Goal: Transaction & Acquisition: Purchase product/service

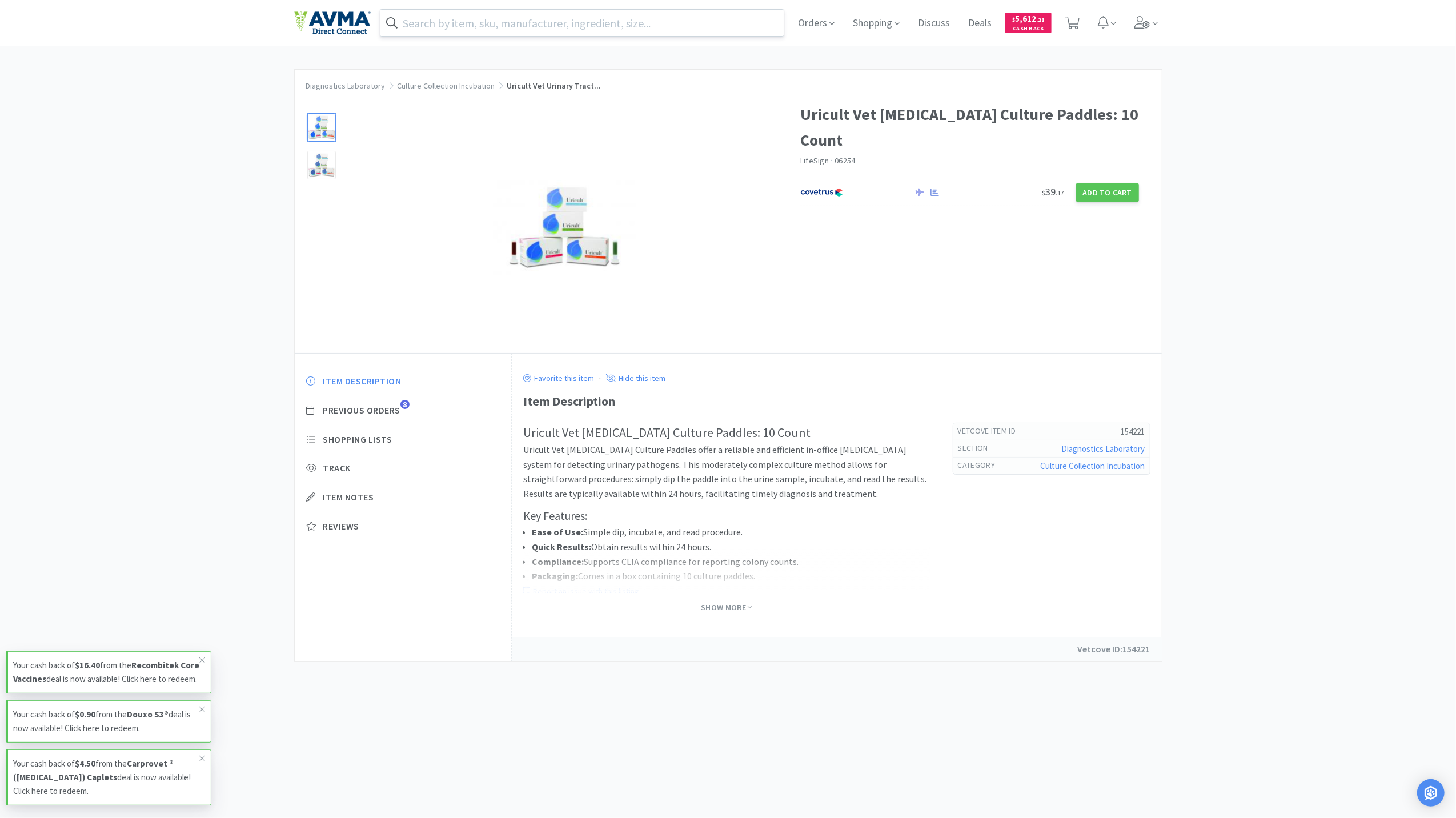
click at [540, 15] on input "text" at bounding box center [582, 23] width 404 height 26
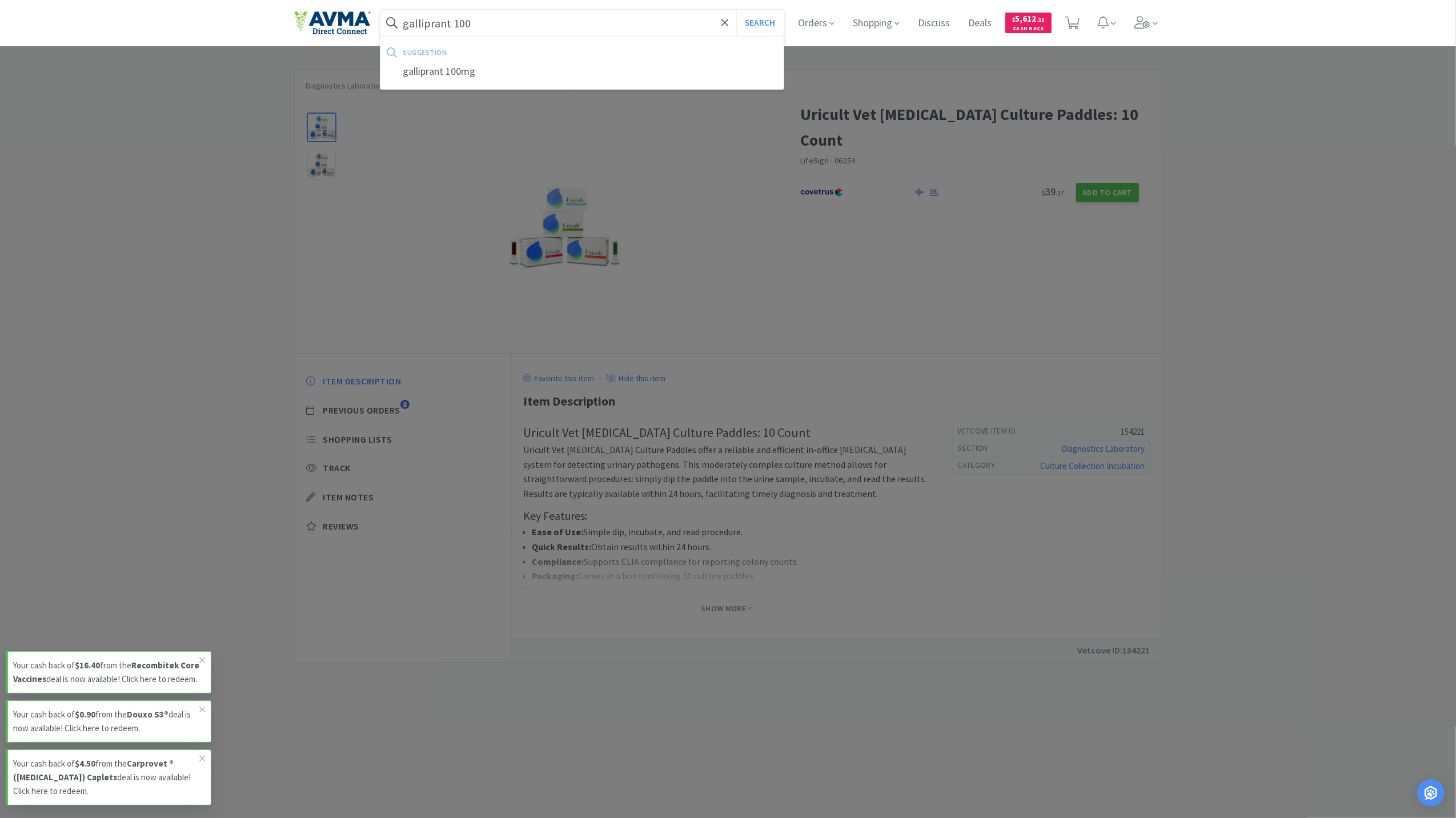
type input "galliprant 100"
click at [736, 10] on button "Search" at bounding box center [760, 23] width 48 height 26
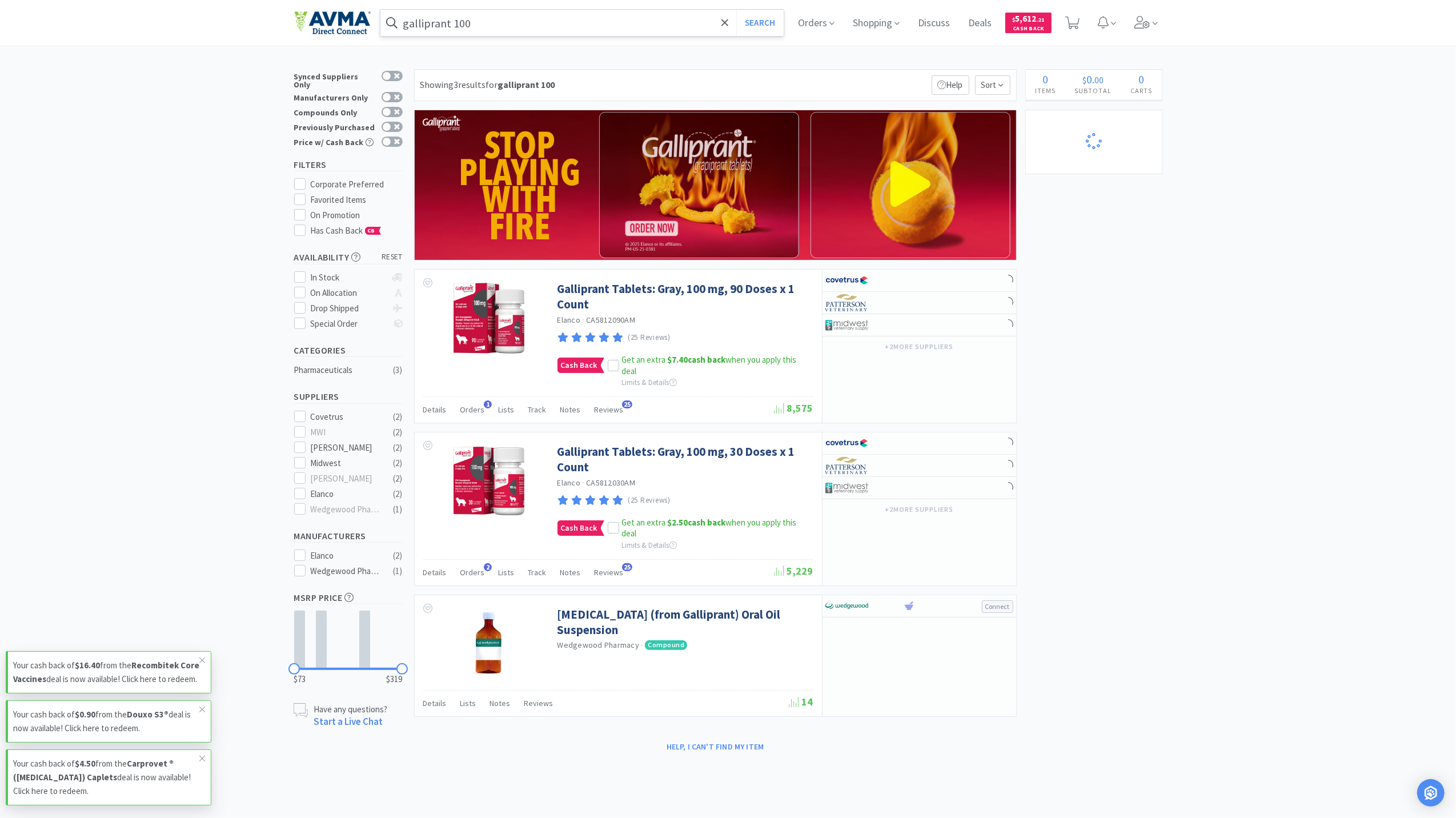
select select "2"
select select "3"
select select "2"
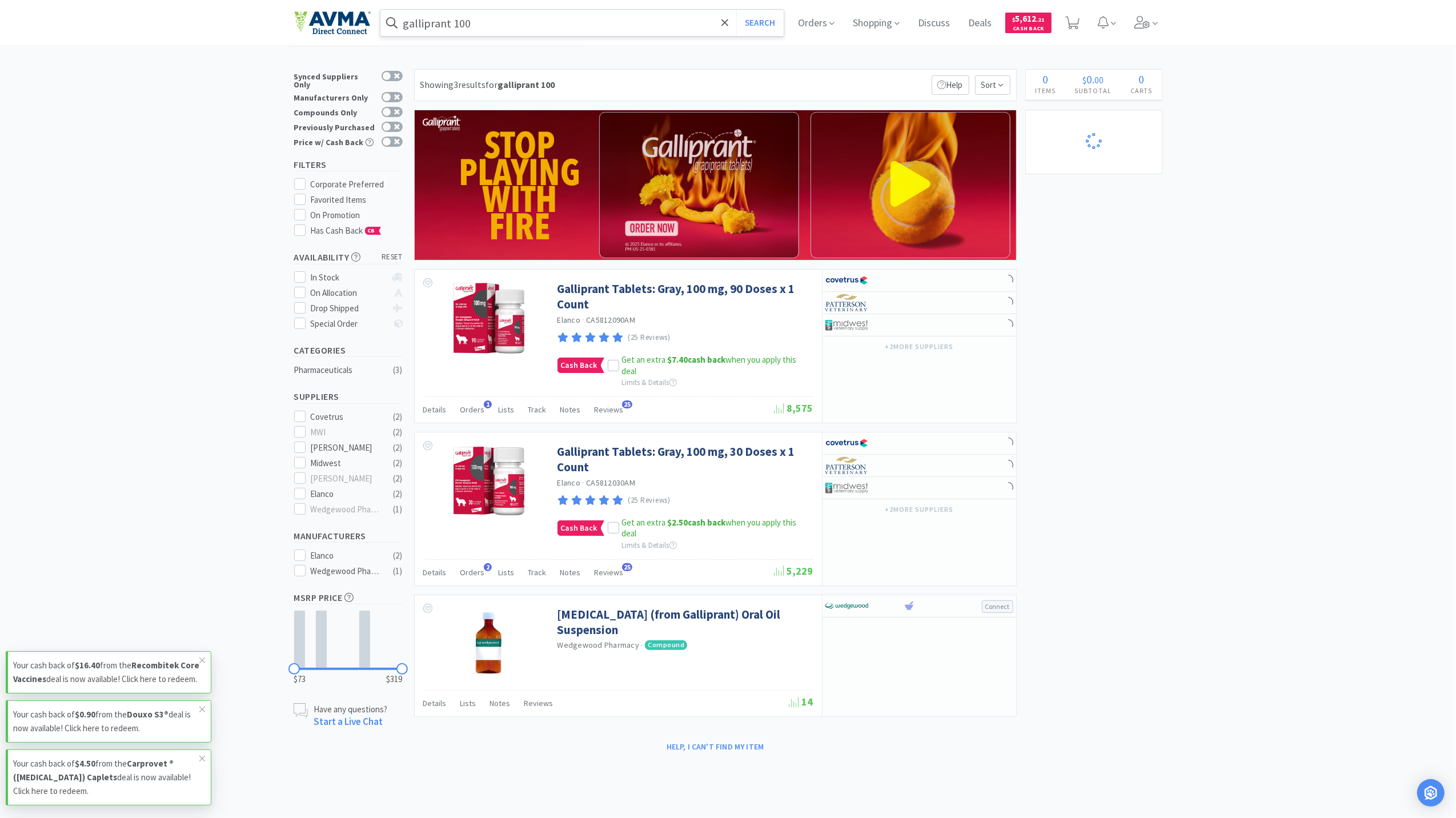
select select "1"
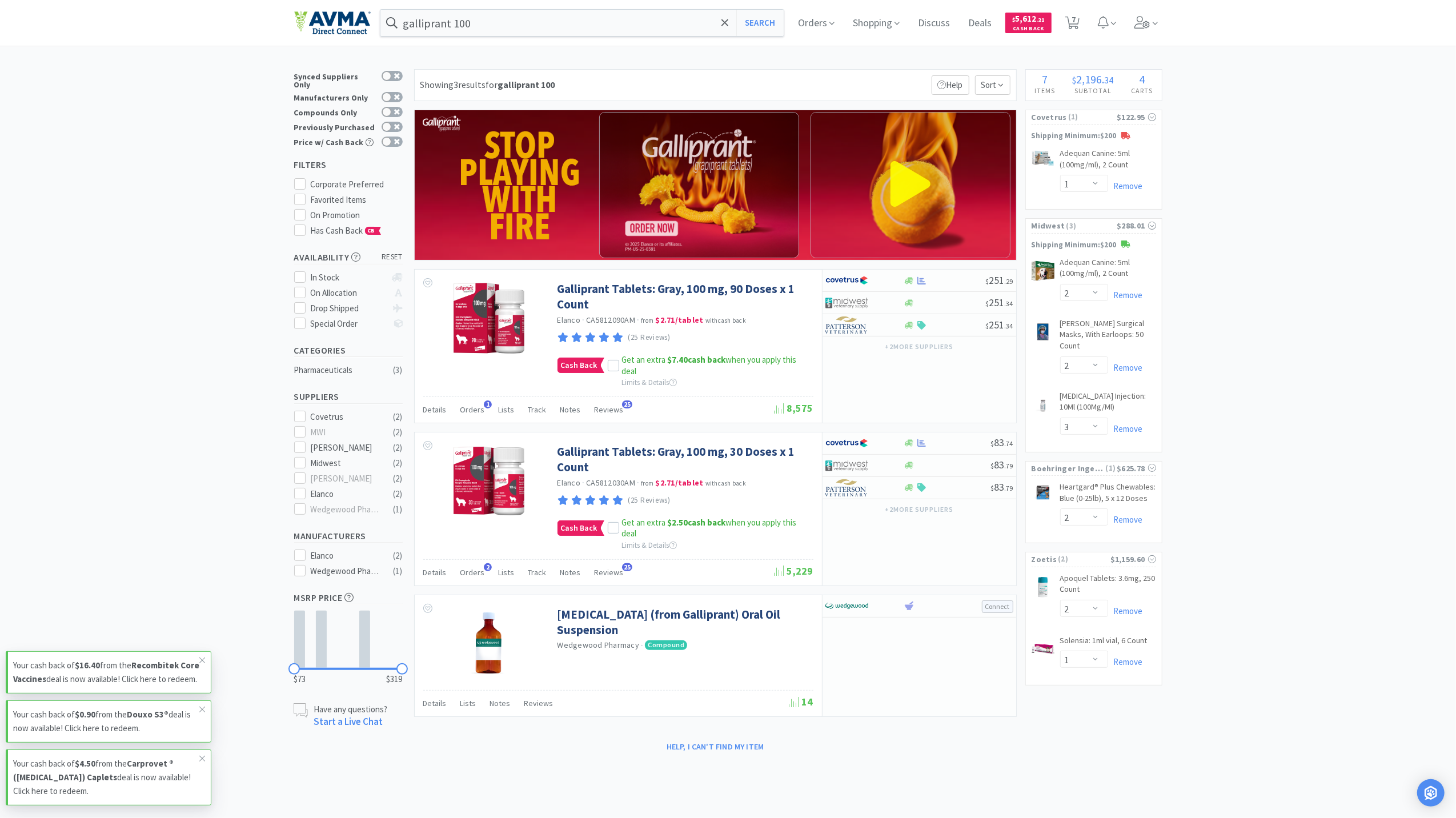
drag, startPoint x: 1262, startPoint y: 533, endPoint x: 1260, endPoint y: 526, distance: 7.3
click at [1091, 533] on div "× Filter Results Synced Suppliers Only Manufacturers Only Compounds Only Previo…" at bounding box center [728, 412] width 1456 height 687
click at [1091, 19] on icon at bounding box center [1142, 22] width 16 height 12
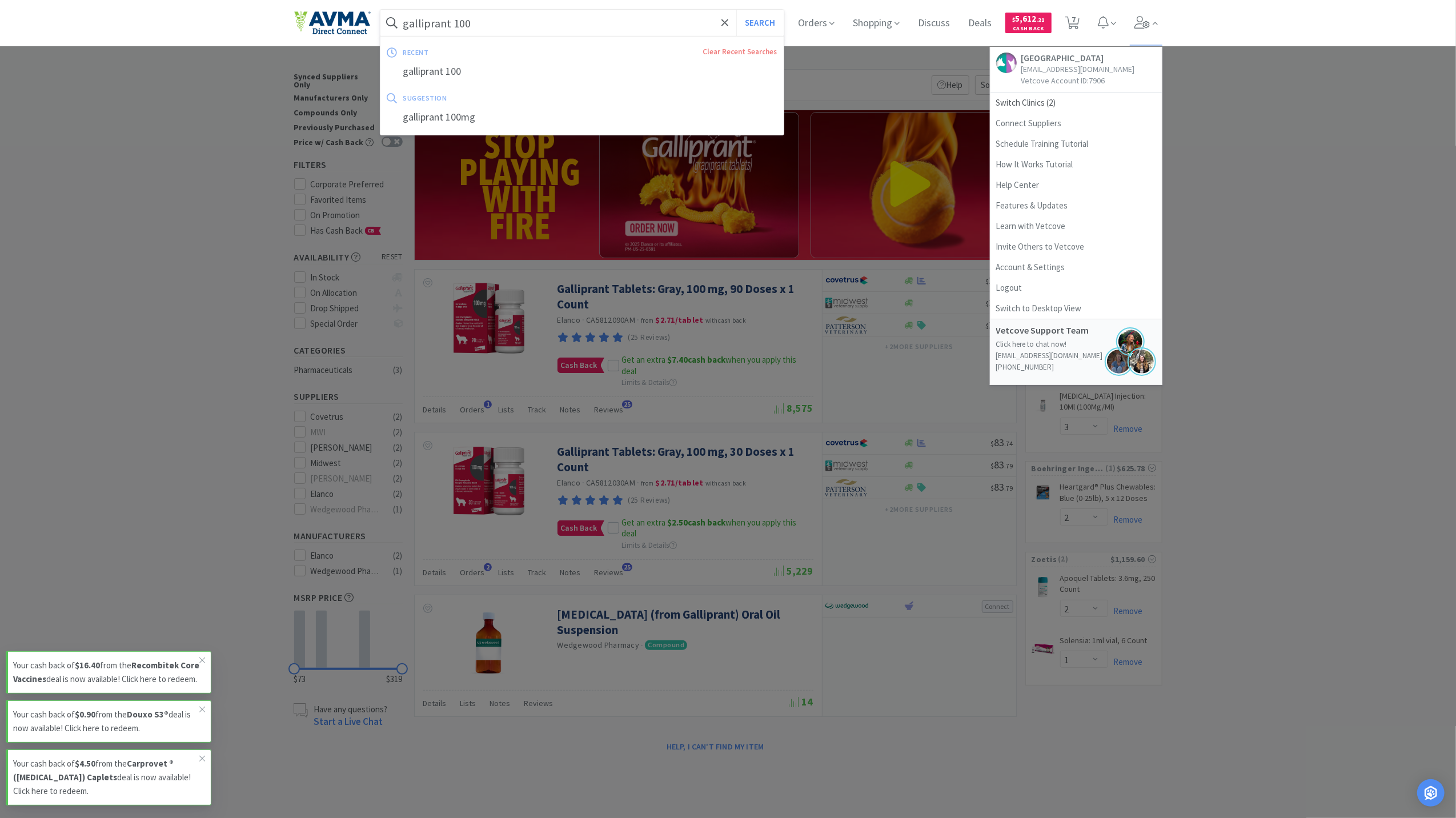
click at [491, 23] on input "galliprant 100" at bounding box center [582, 23] width 404 height 26
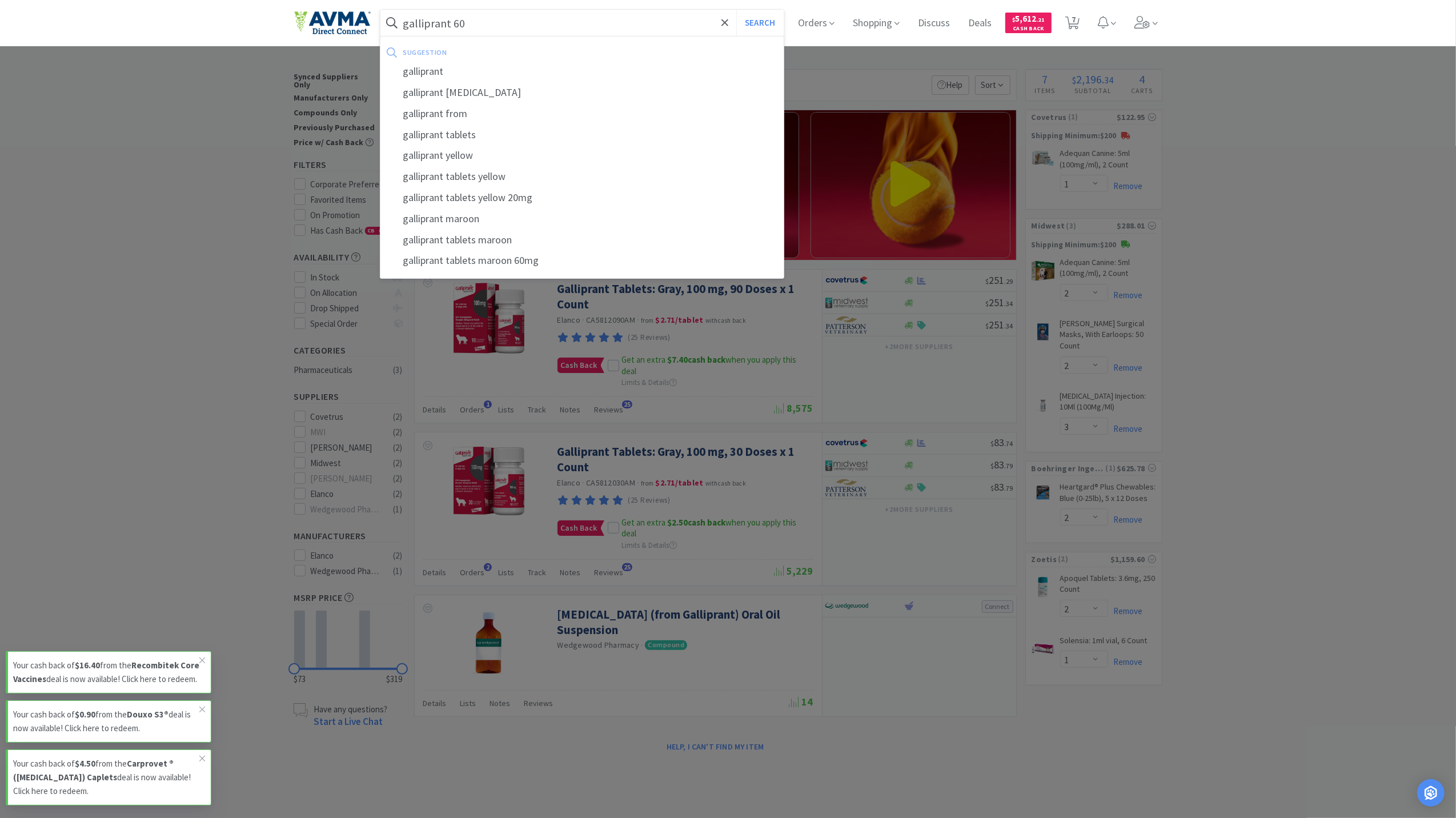
type input "galliprant 60"
click at [736, 10] on button "Search" at bounding box center [760, 23] width 48 height 26
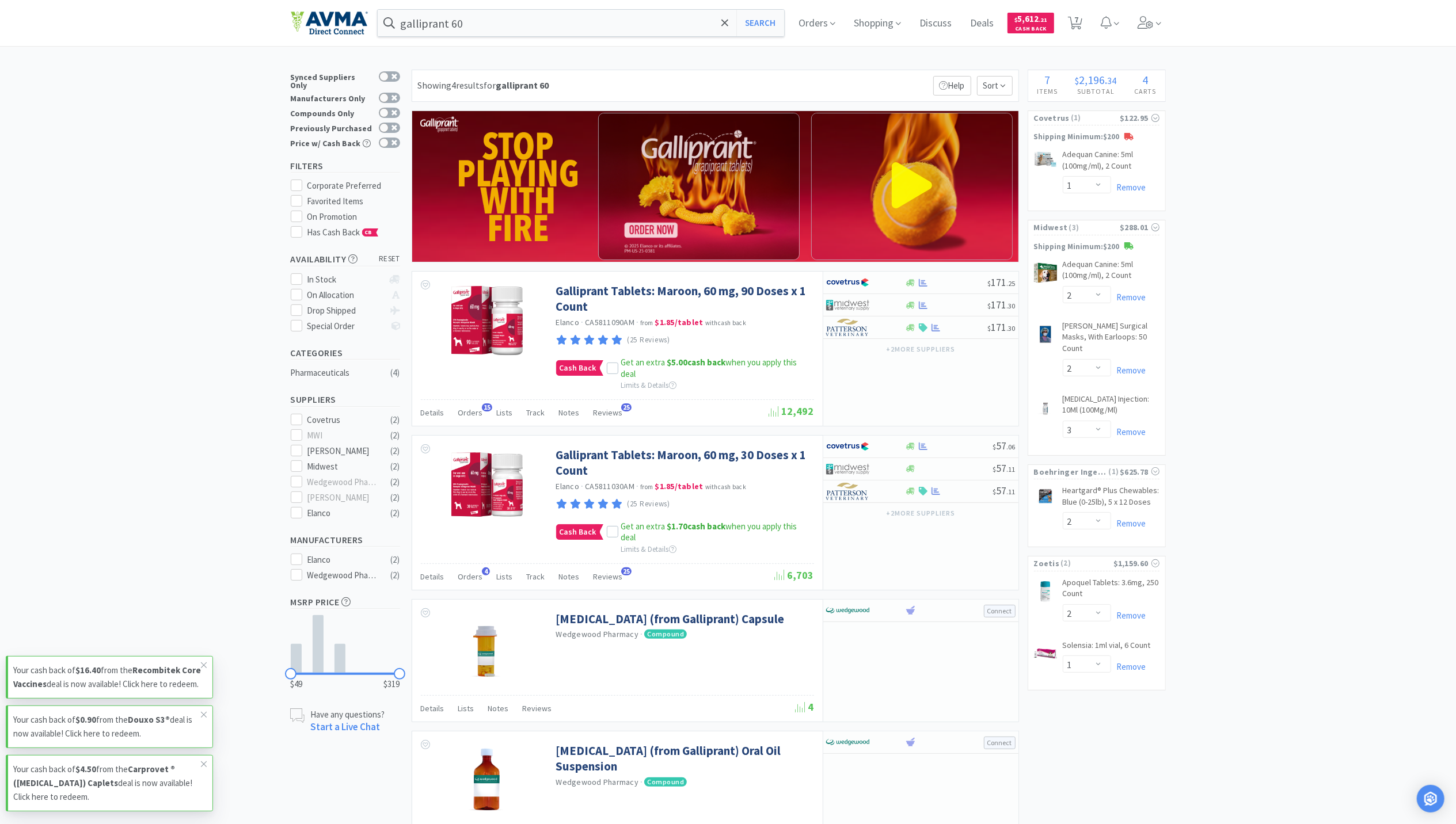
click at [1100, 335] on div "× Filter Results Synced Suppliers Only Manufacturers Only Compounds Only Previo…" at bounding box center [728, 481] width 1456 height 824
click at [467, 409] on span "Orders" at bounding box center [471, 412] width 25 height 10
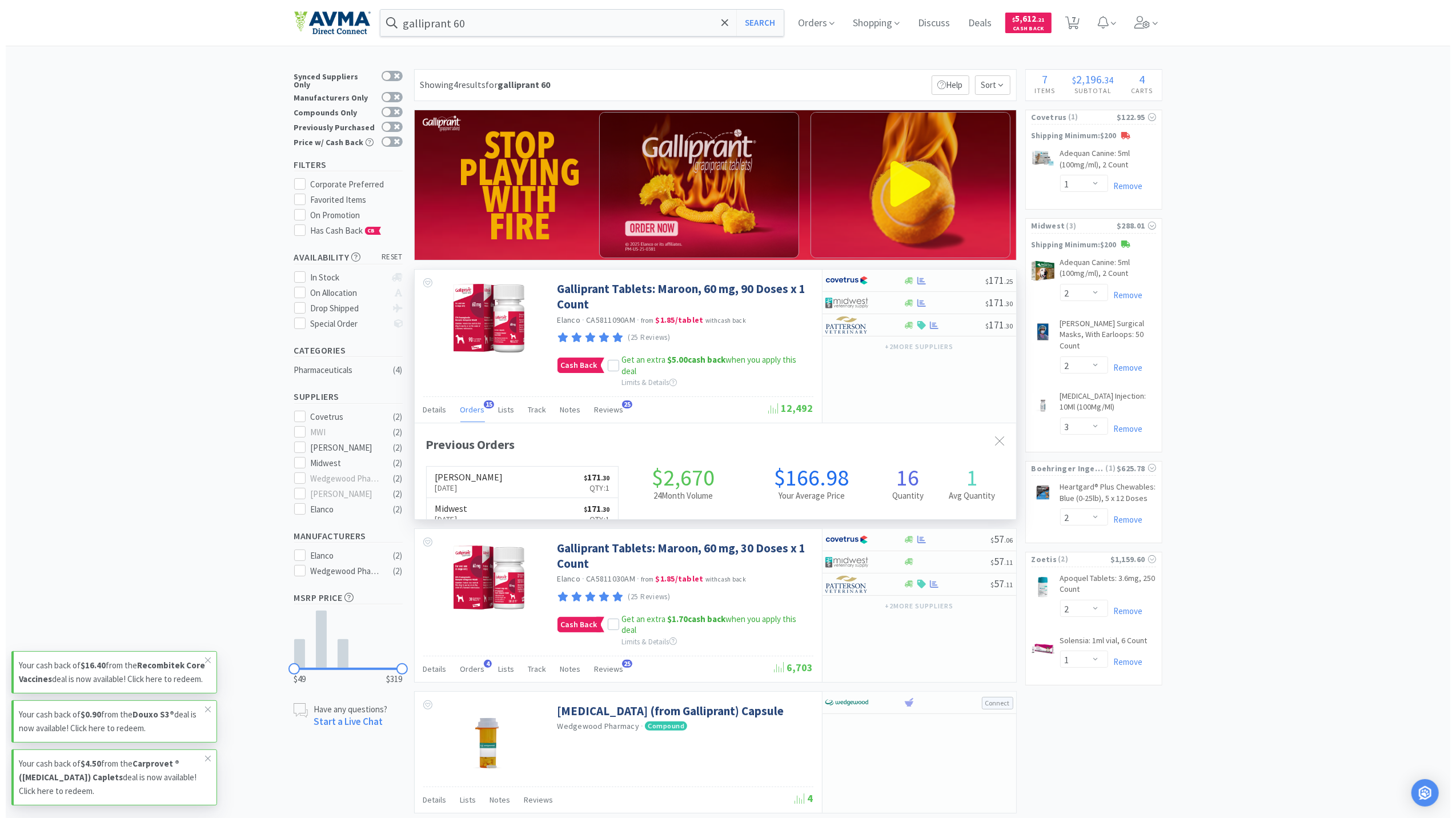
scroll to position [307, 601]
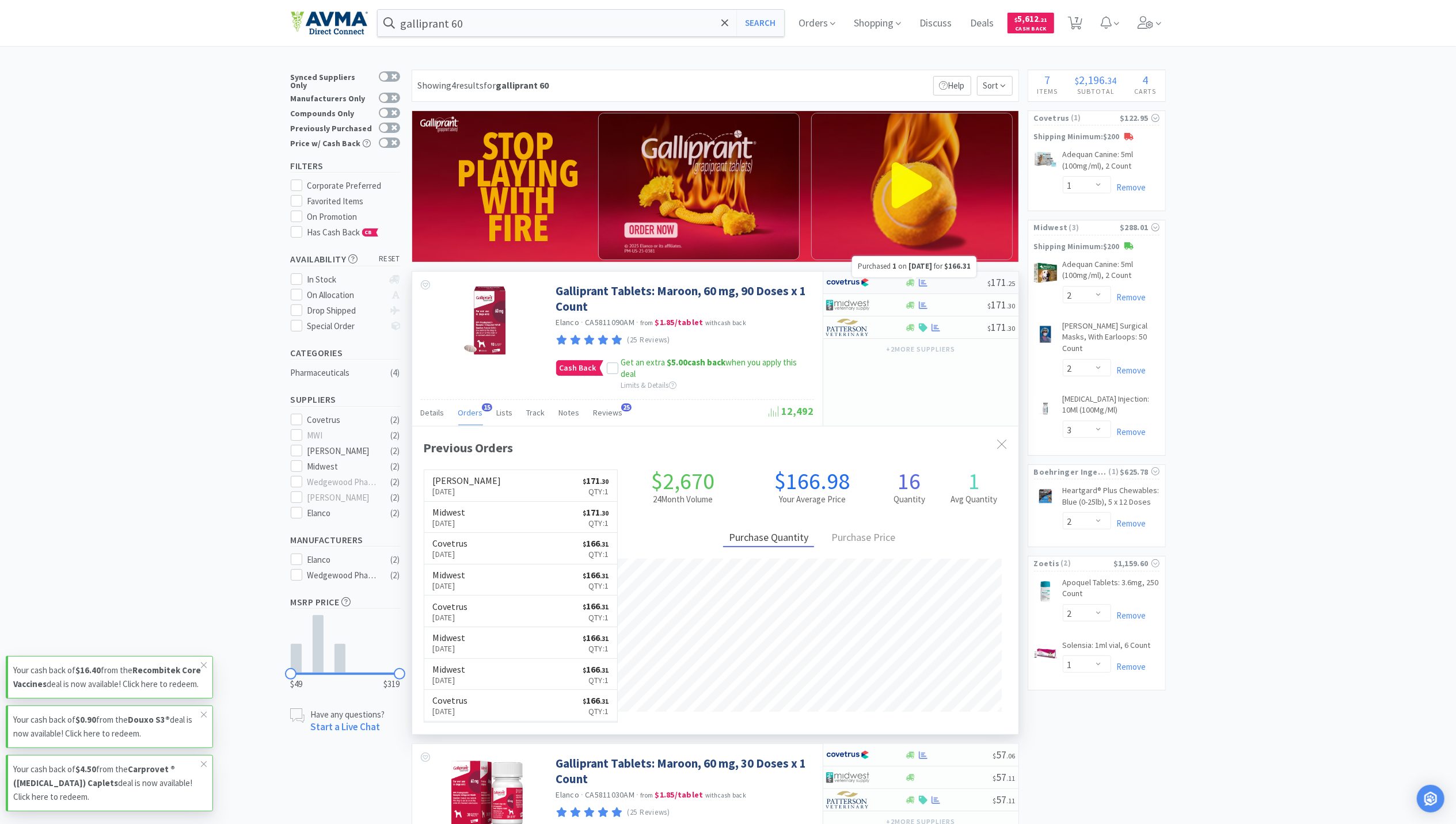
click at [923, 285] on icon at bounding box center [923, 282] width 9 height 9
select select "1"
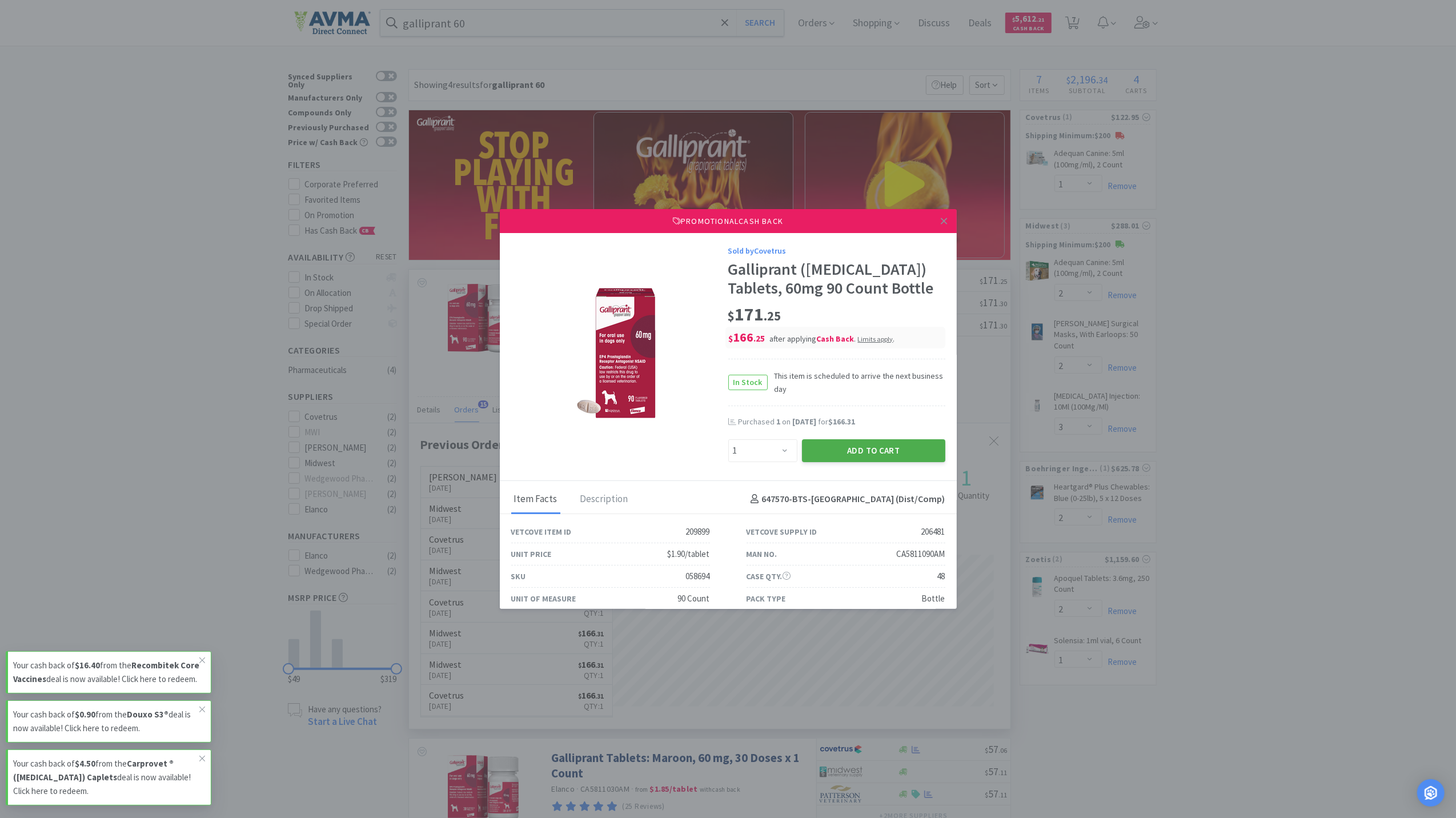
click at [830, 448] on button "Add to Cart" at bounding box center [874, 451] width 143 height 23
select select "1"
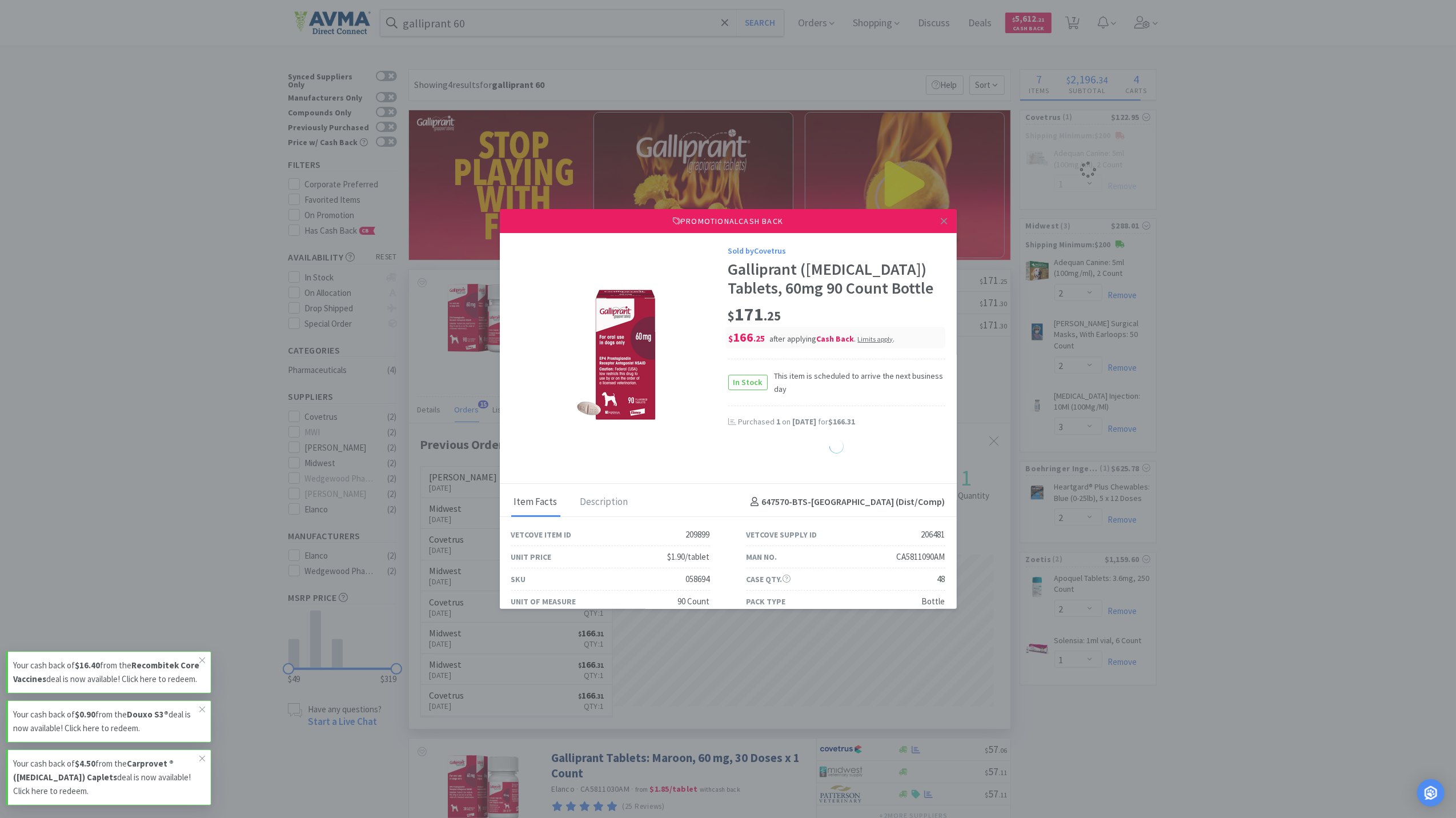
select select "1"
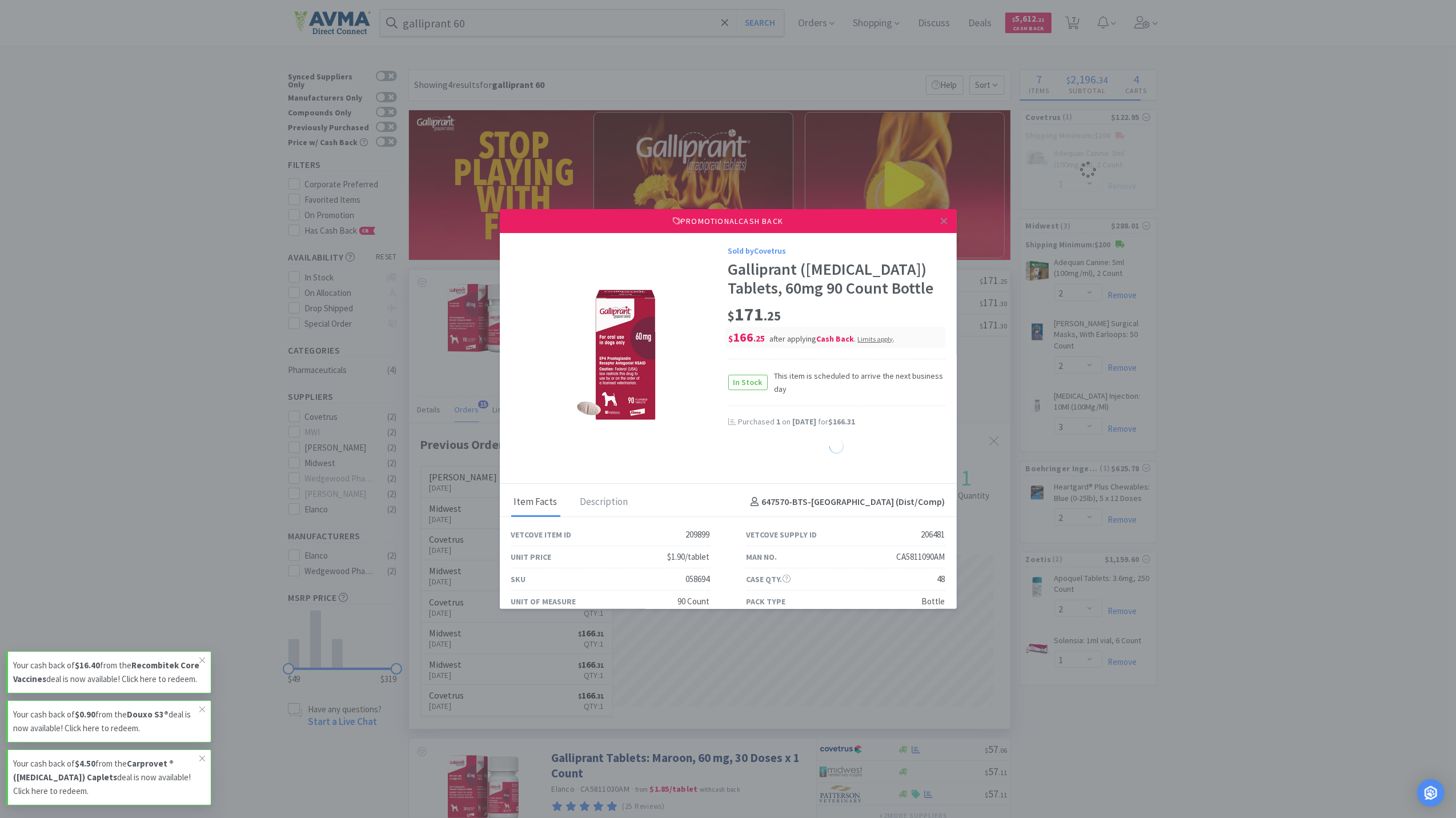
select select "1"
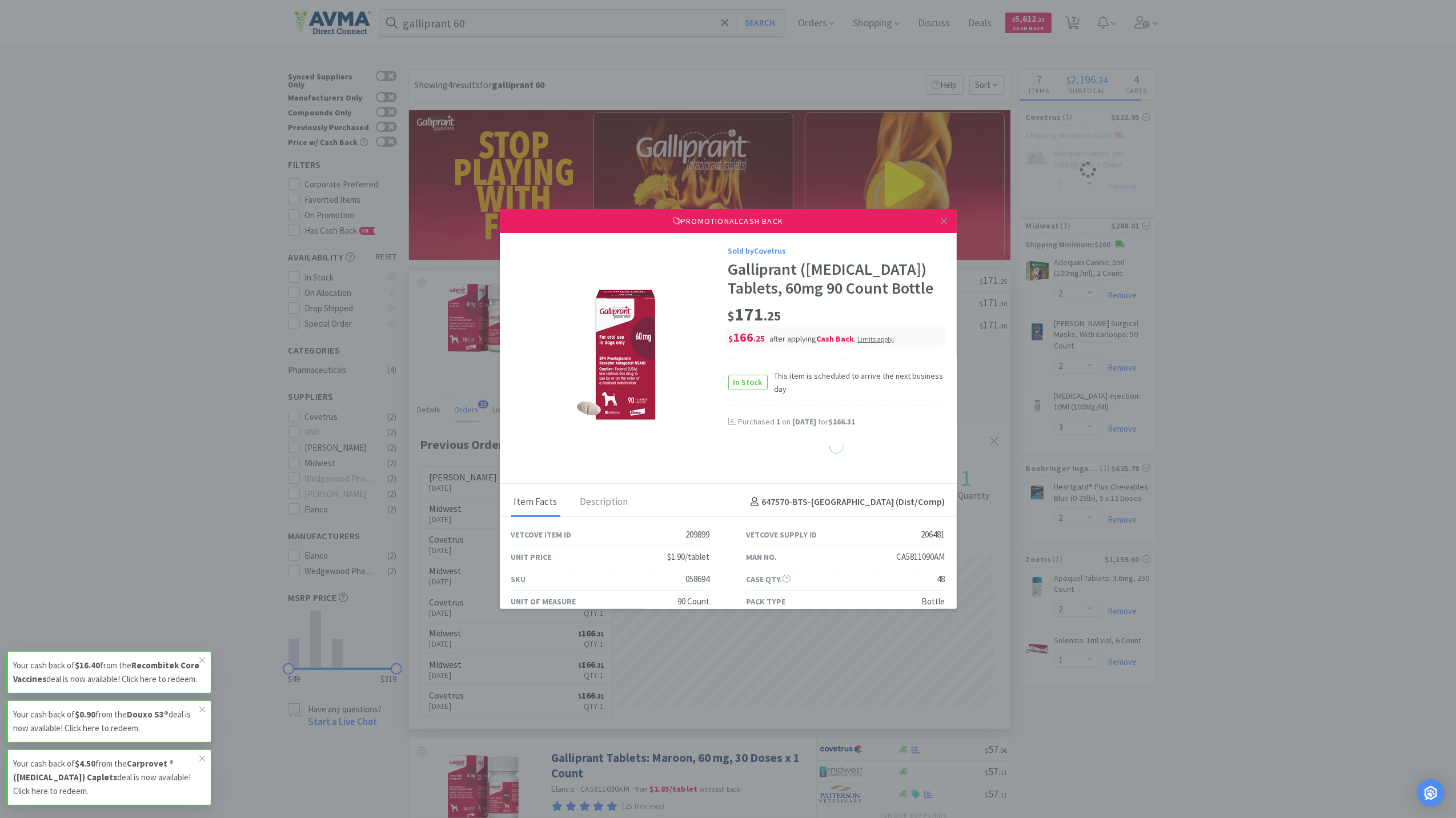
select select "1"
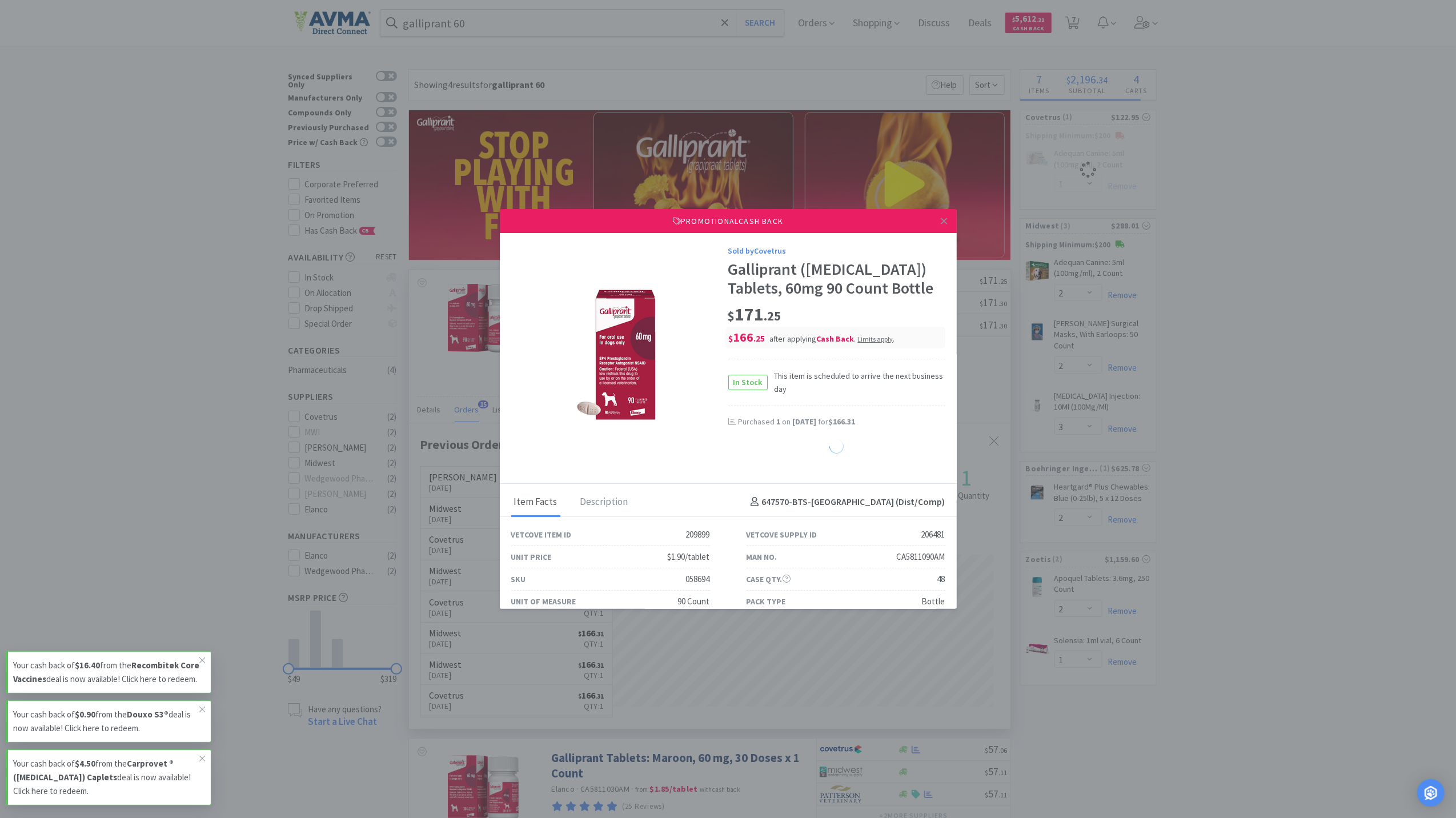
select select "1"
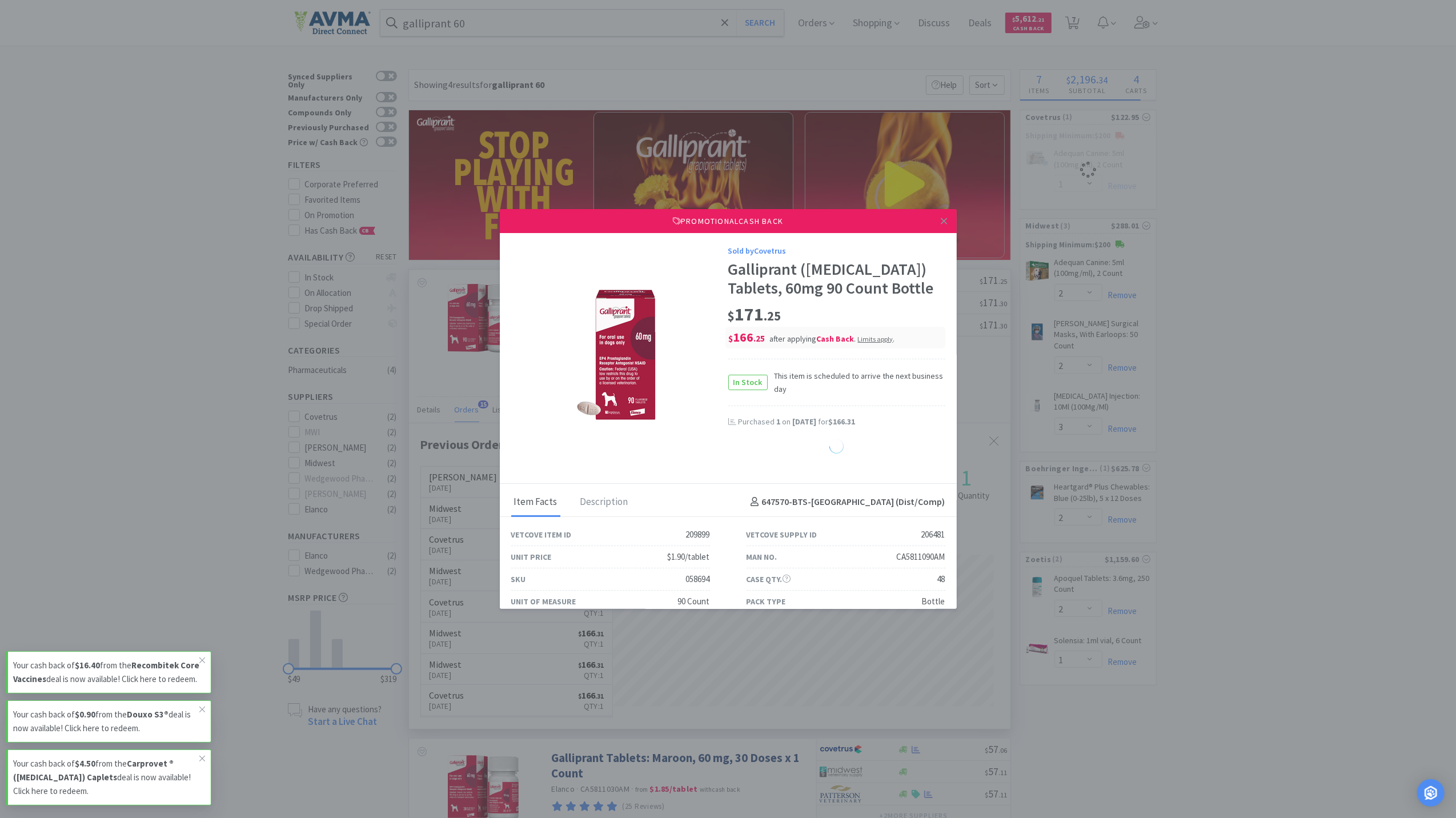
select select "1"
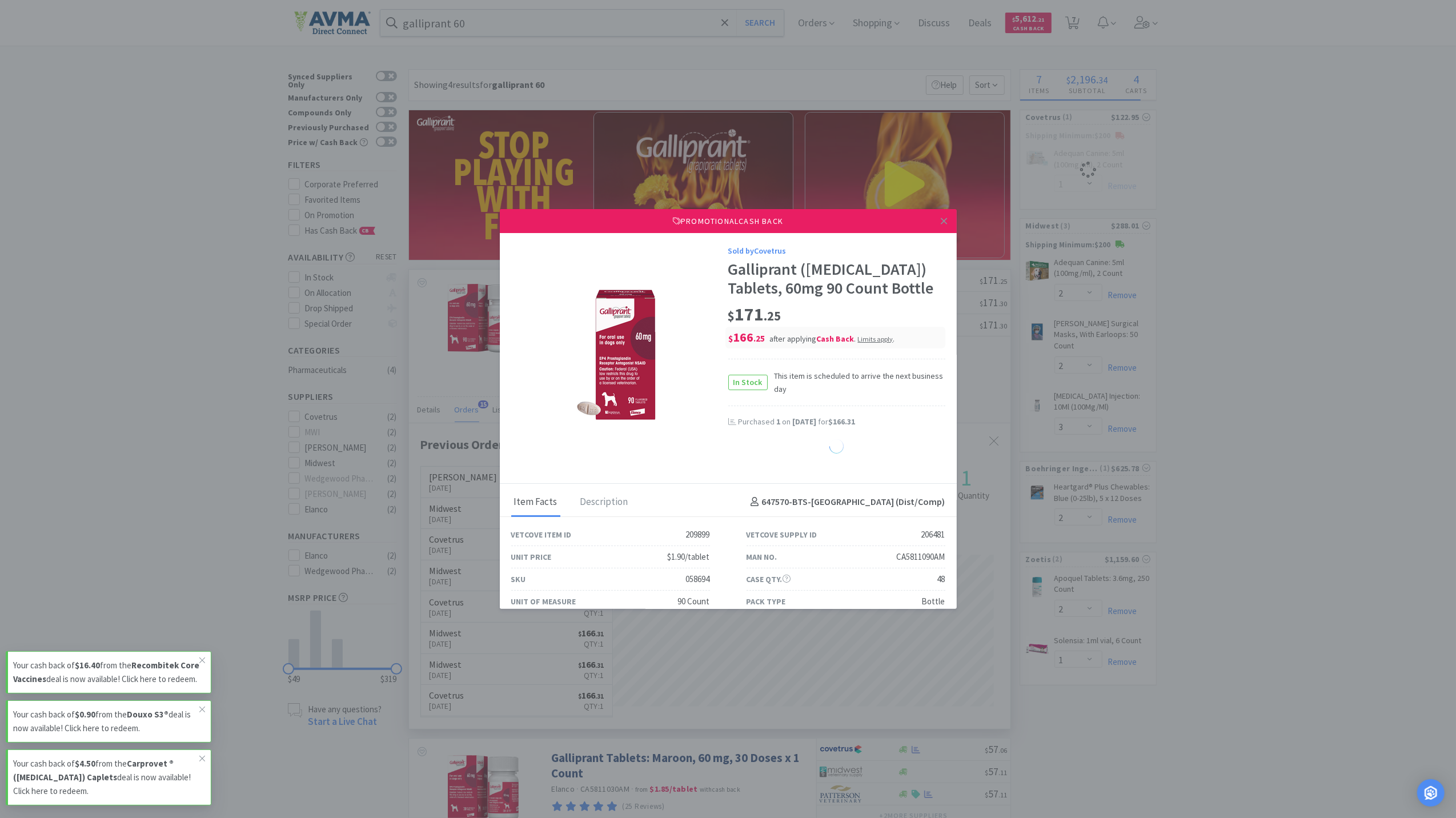
select select "1"
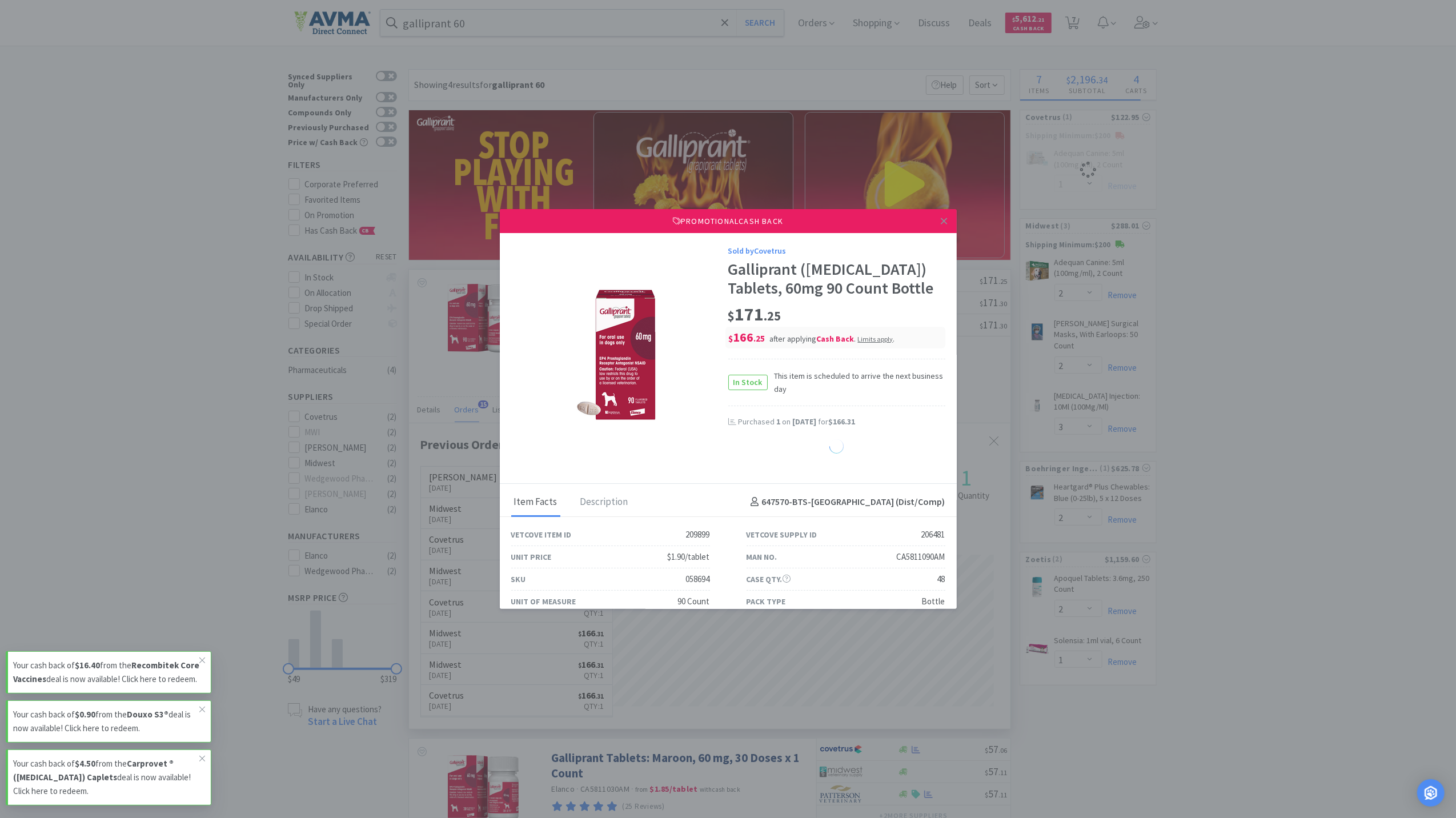
select select "1"
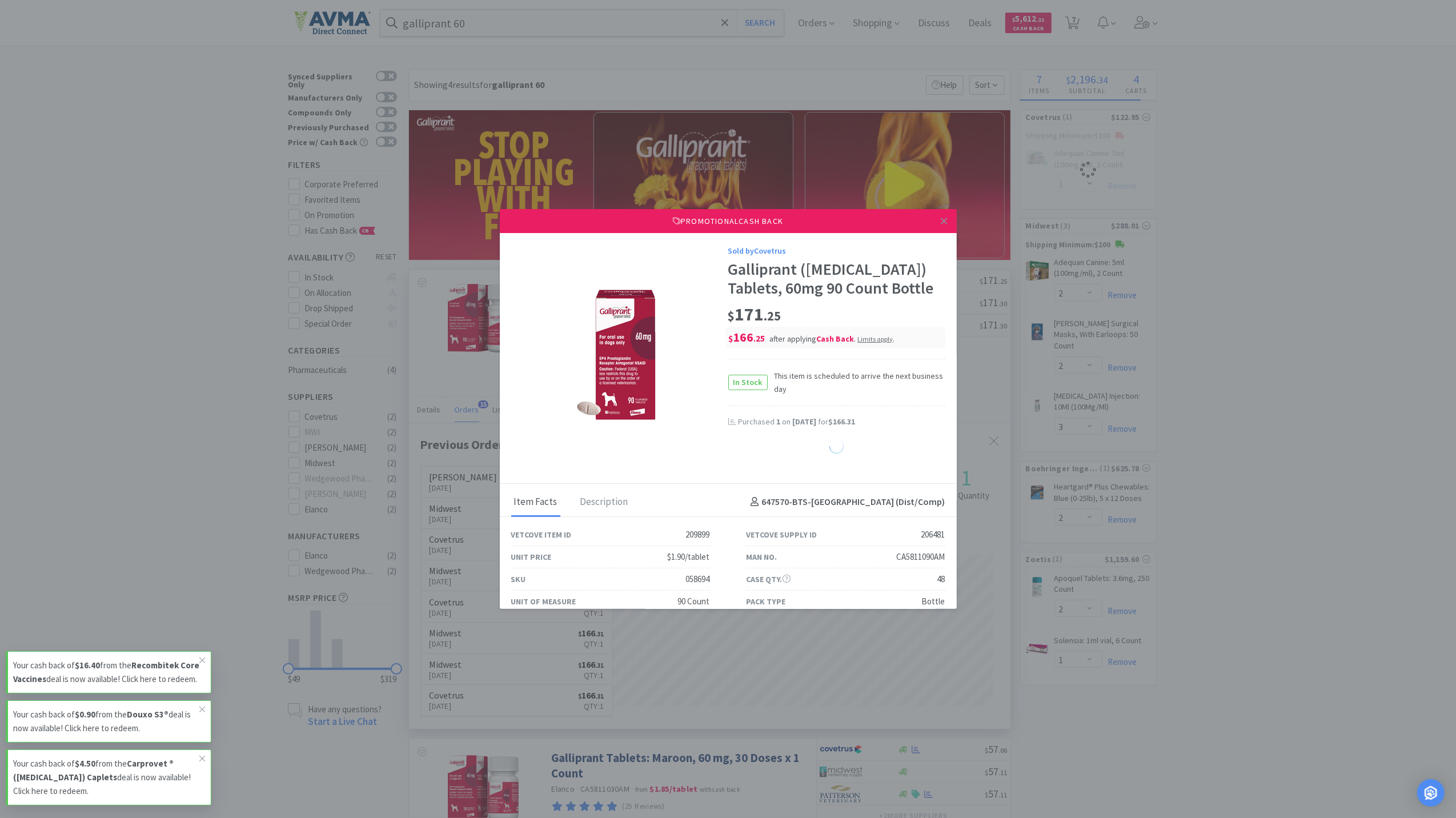
select select "1"
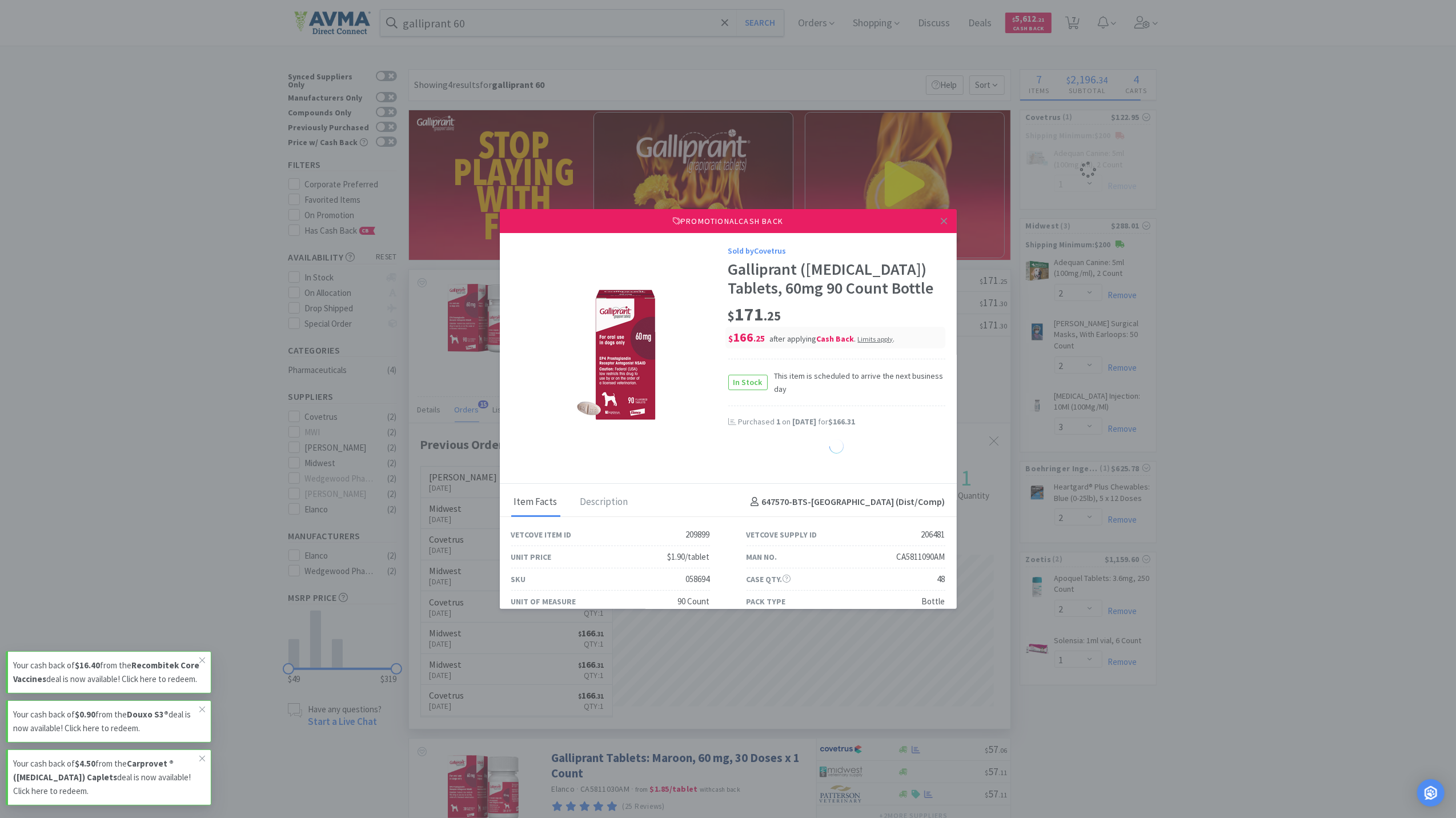
select select "1"
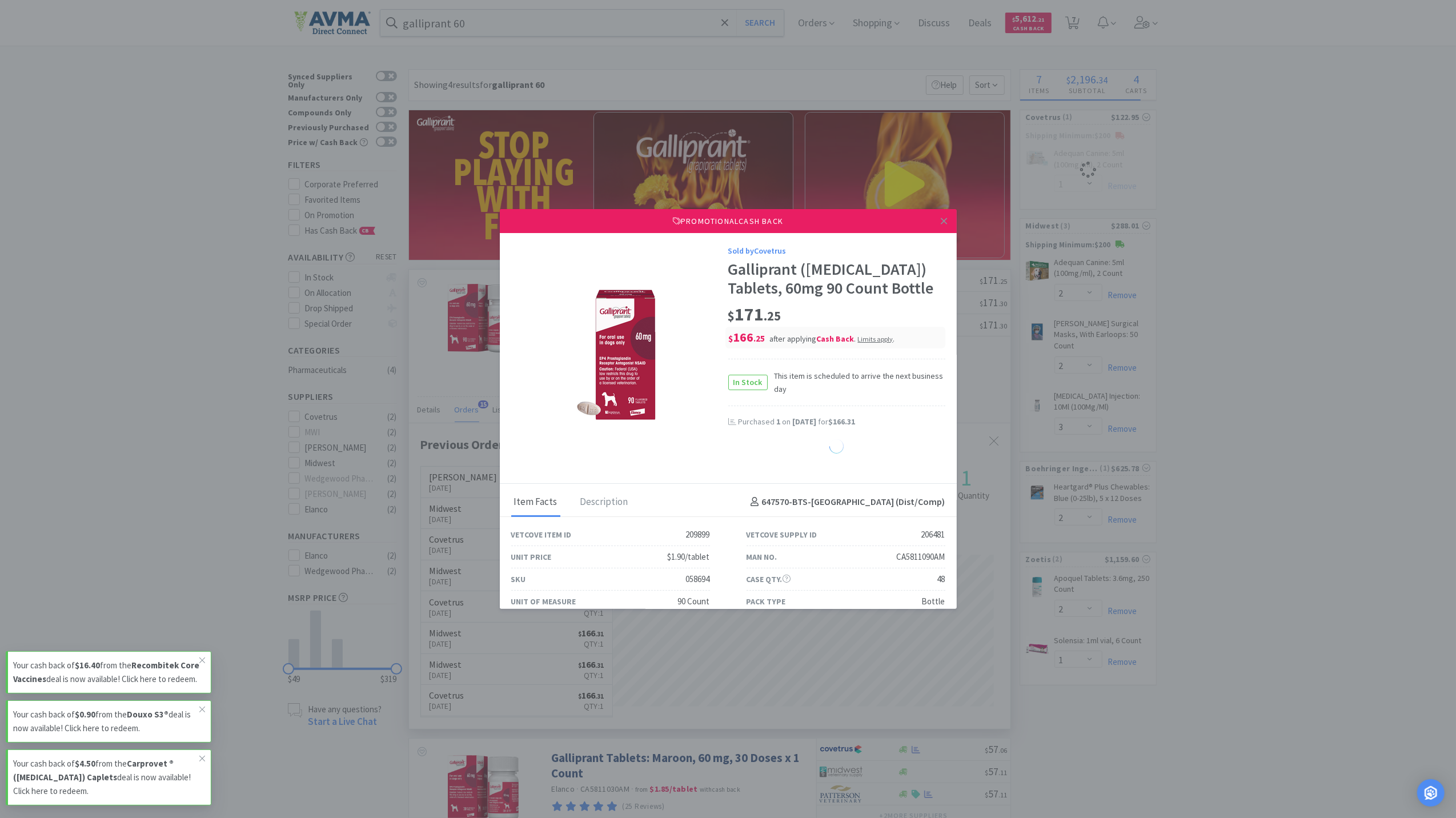
select select "1"
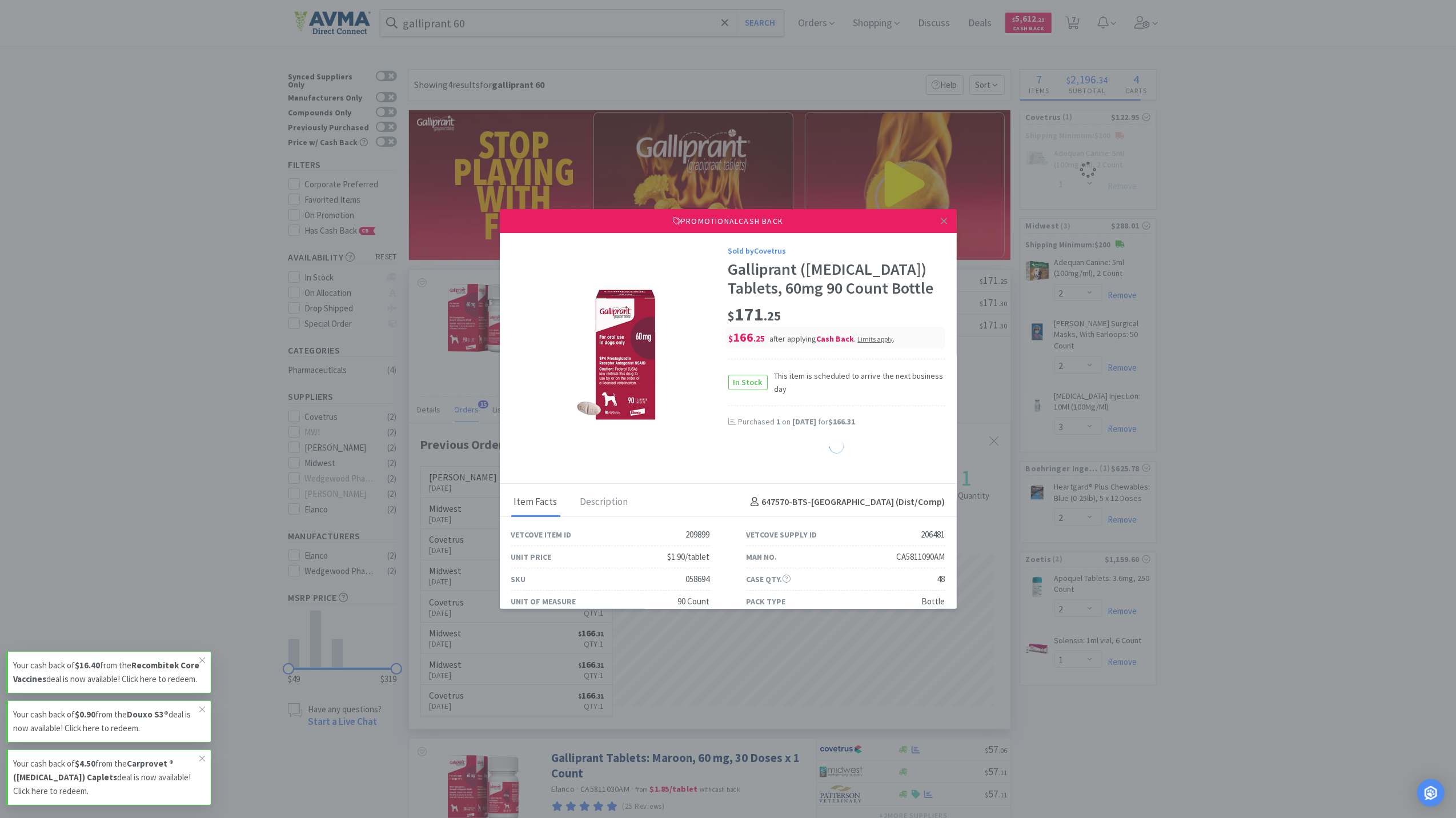
select select "1"
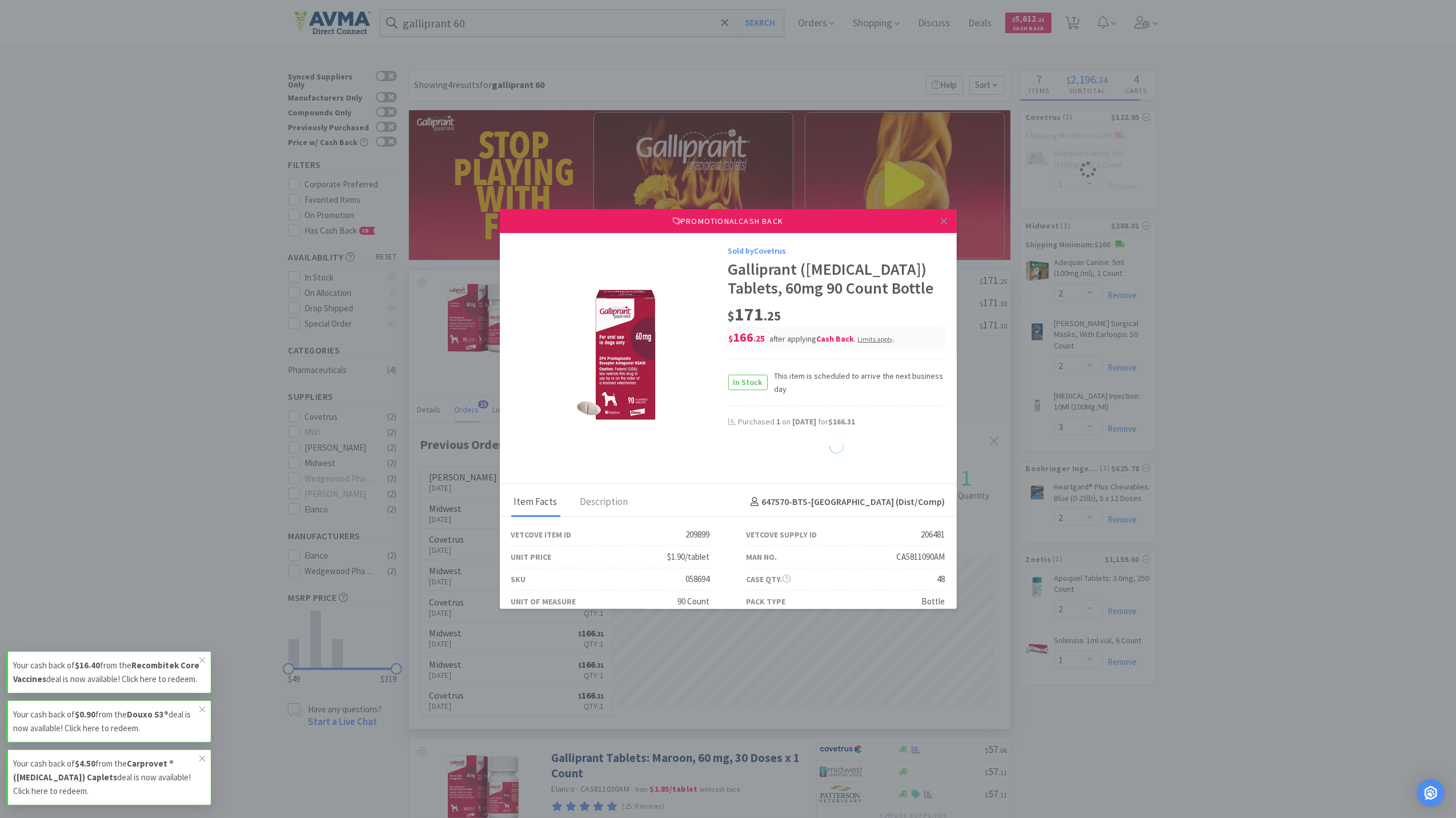
select select "1"
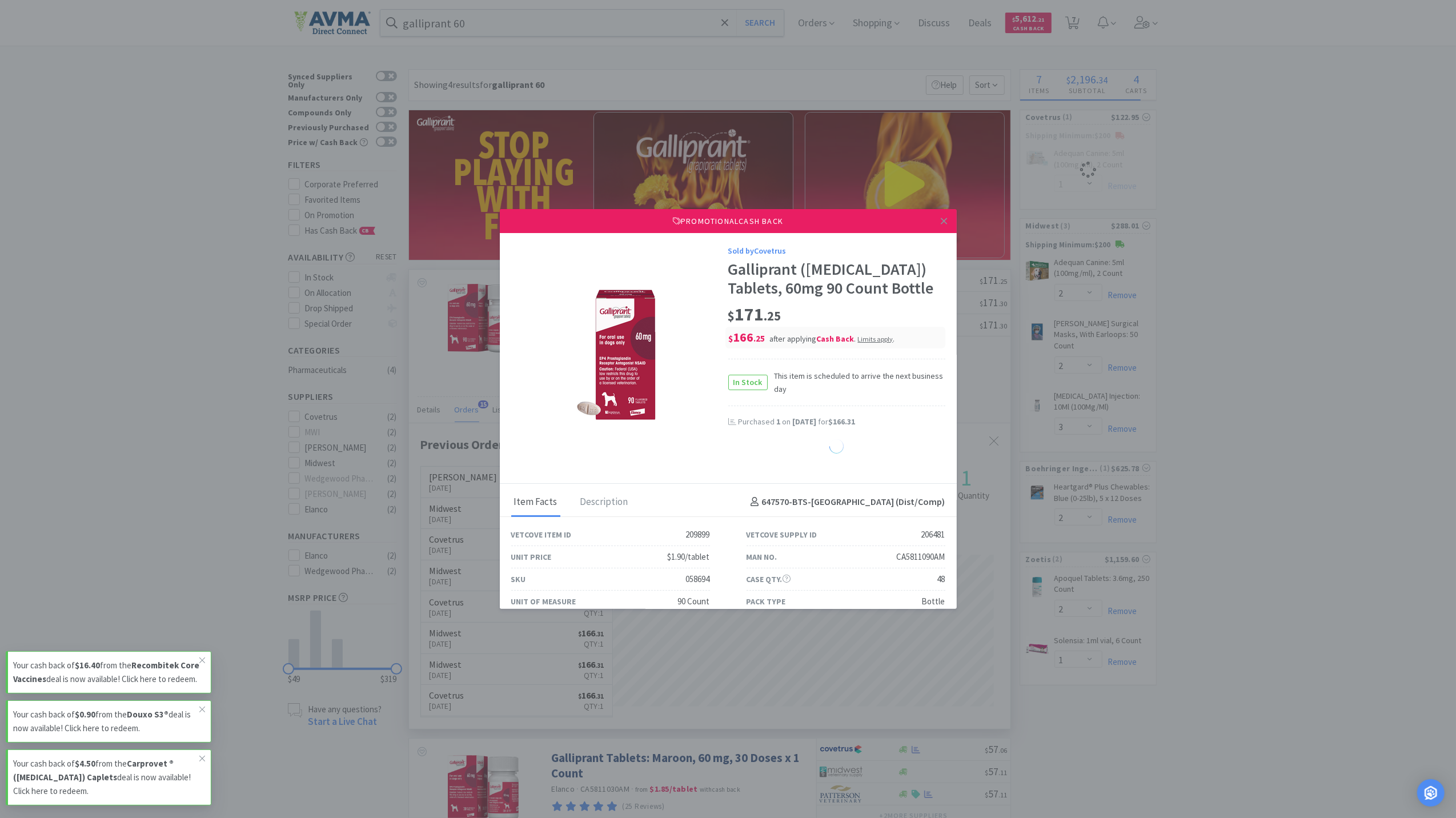
select select "1"
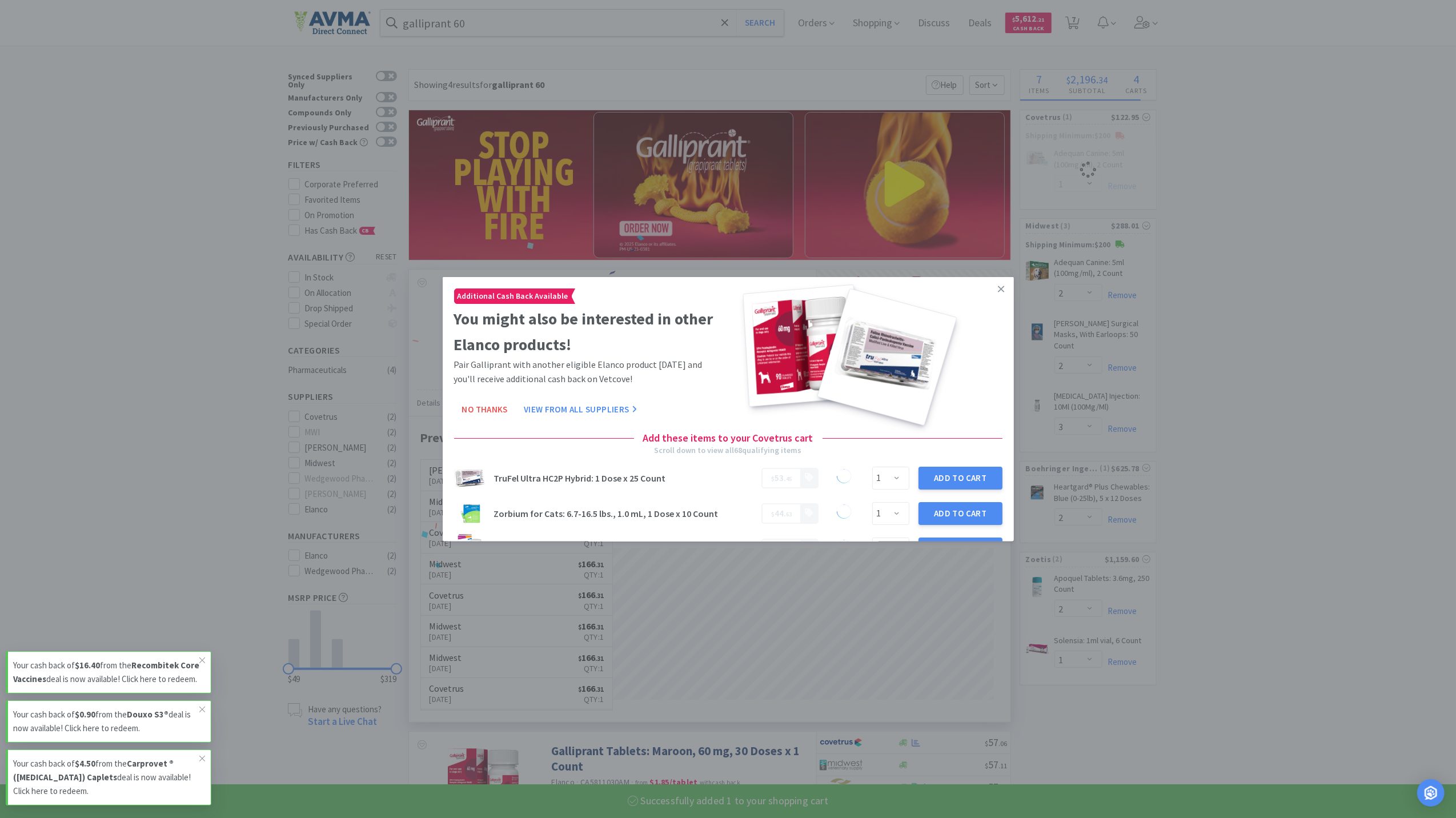
select select "1"
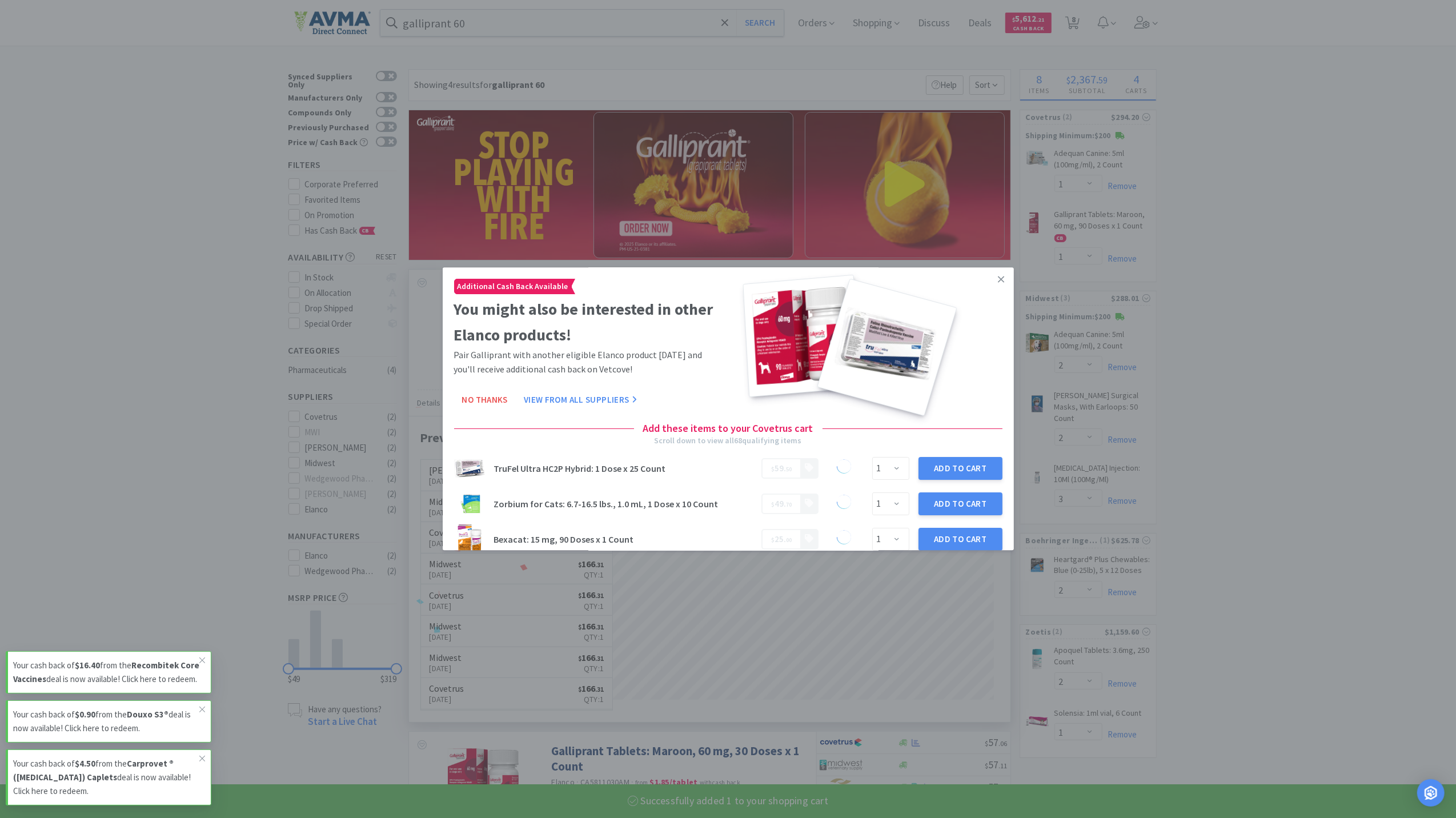
drag, startPoint x: 491, startPoint y: 402, endPoint x: 489, endPoint y: 396, distance: 6.3
click at [491, 401] on button "No Thanks" at bounding box center [485, 400] width 62 height 23
